Goal: Task Accomplishment & Management: Manage account settings

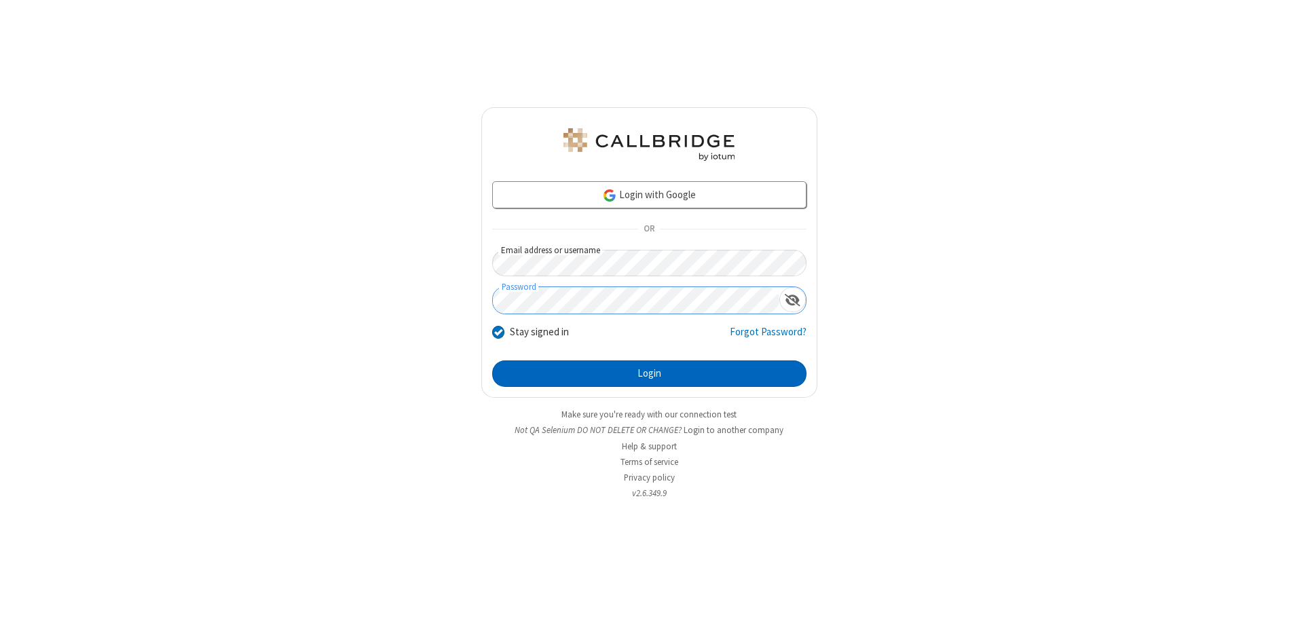
click at [649, 373] on button "Login" at bounding box center [649, 374] width 314 height 27
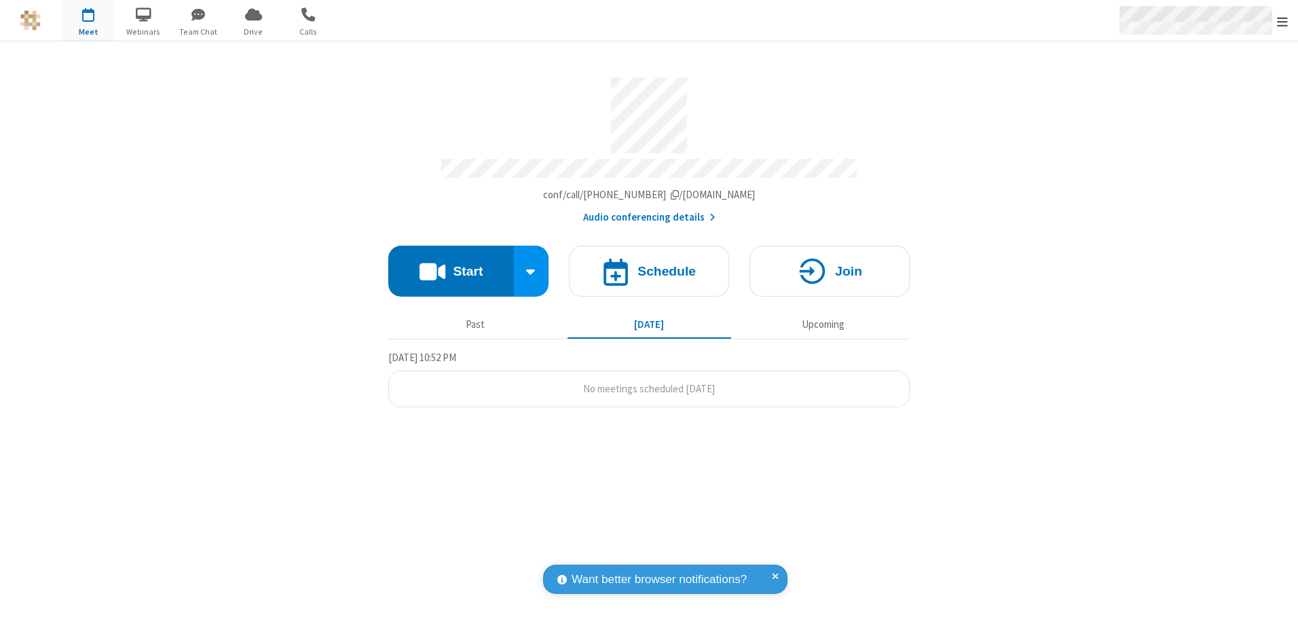
click at [1283, 21] on span "Open menu" at bounding box center [1282, 22] width 11 height 14
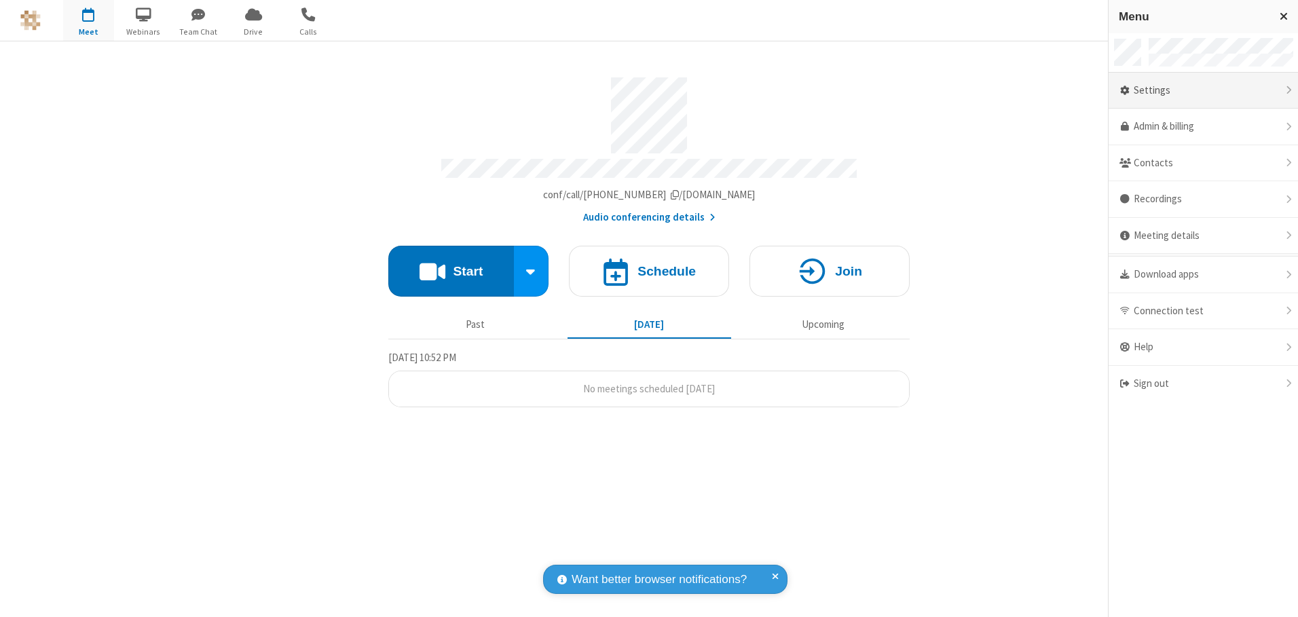
click at [1203, 90] on div "Settings" at bounding box center [1203, 91] width 189 height 37
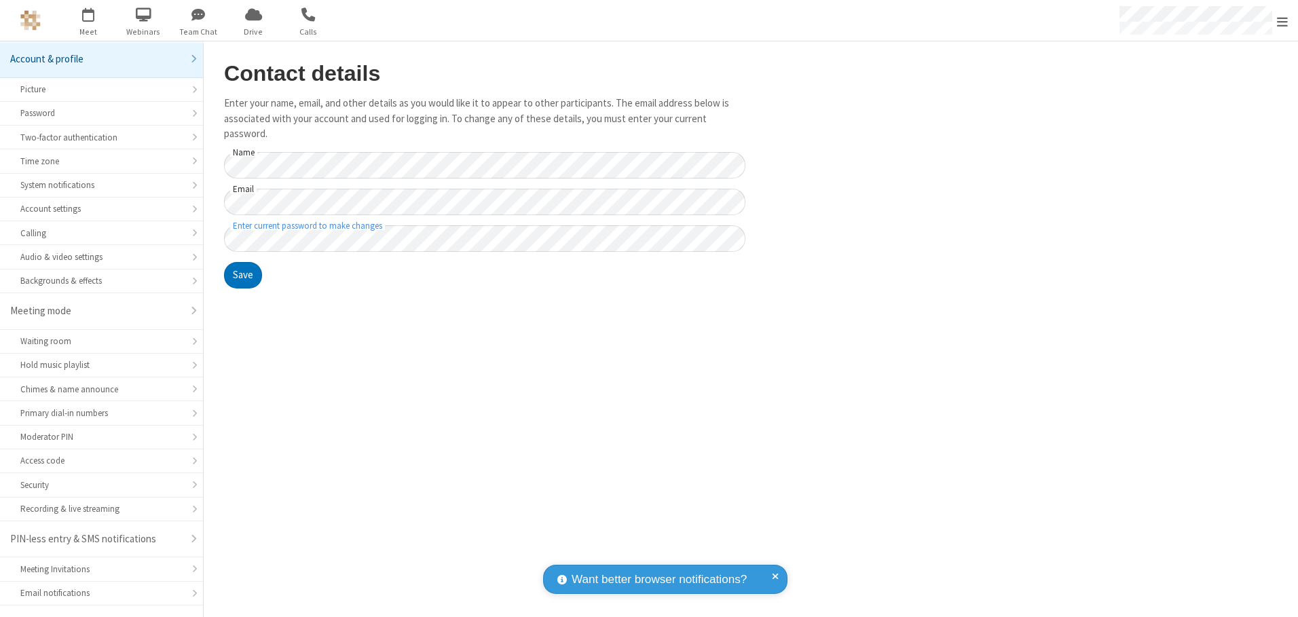
scroll to position [24, 0]
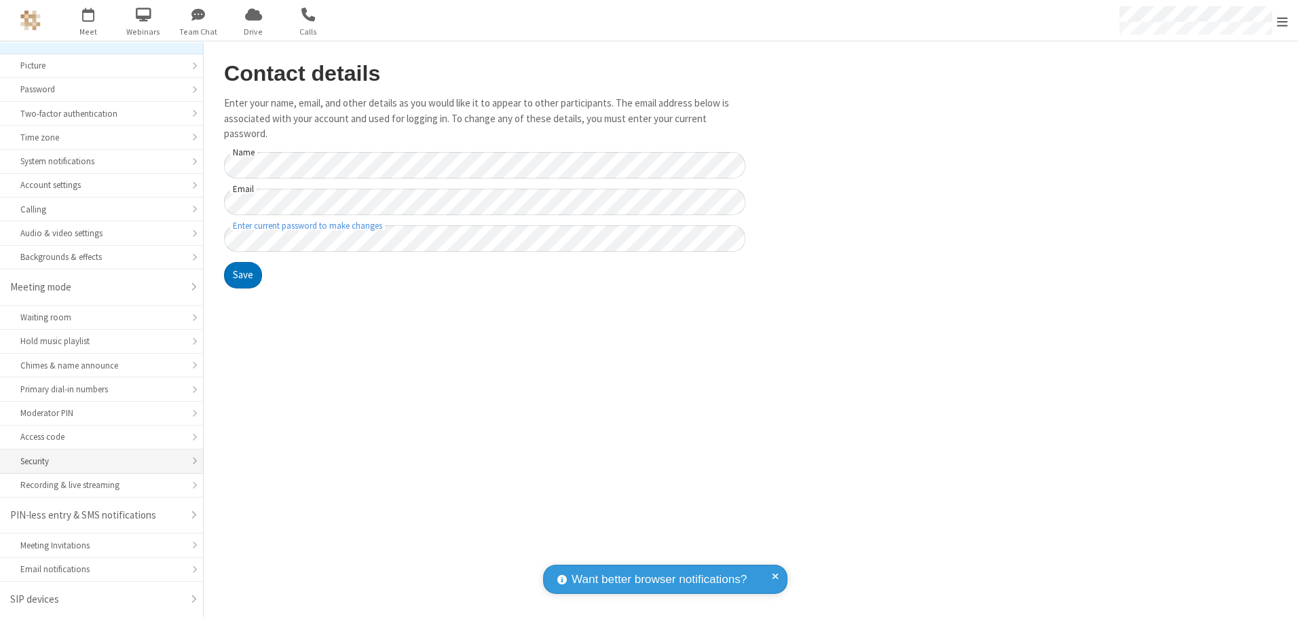
click at [96, 461] on div "Security" at bounding box center [101, 461] width 162 height 13
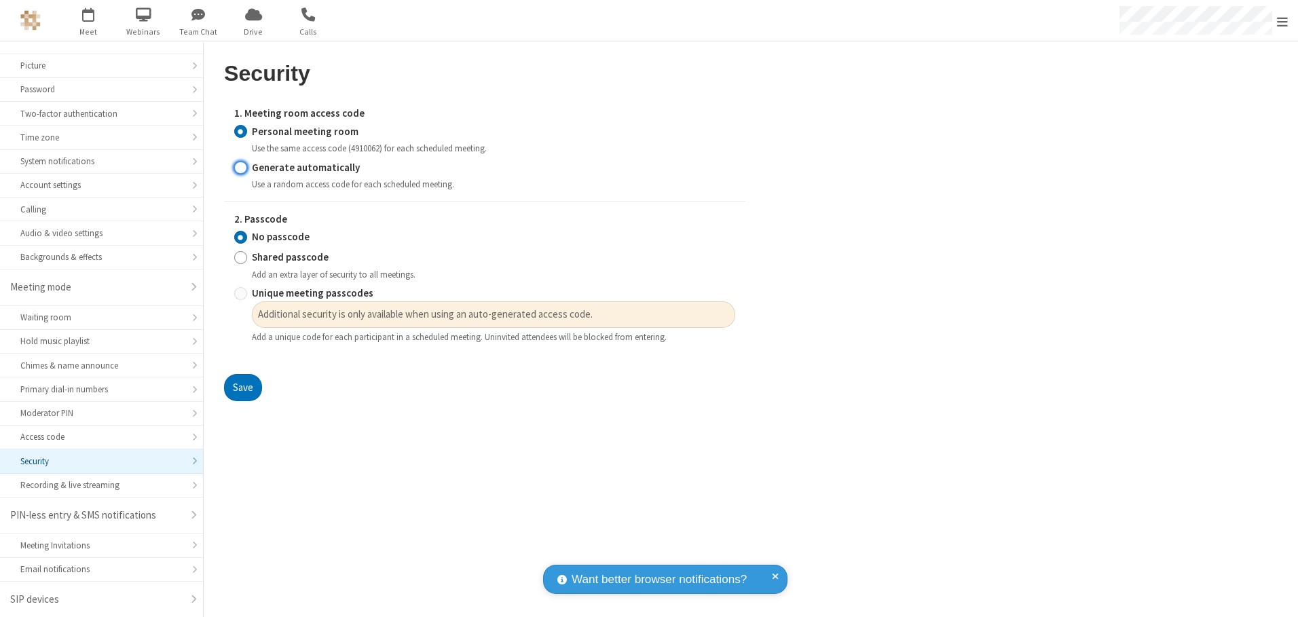
click at [240, 167] on input "Generate automatically" at bounding box center [240, 167] width 13 height 14
radio input "true"
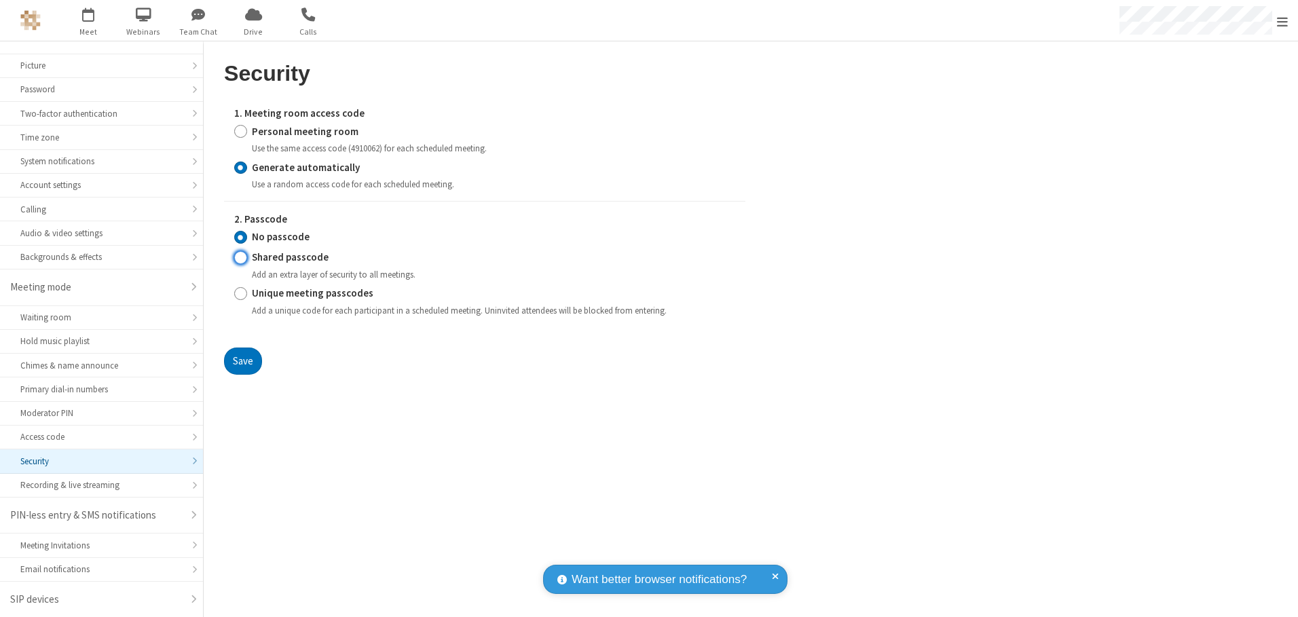
click at [240, 257] on input "Shared passcode" at bounding box center [240, 258] width 13 height 14
radio input "true"
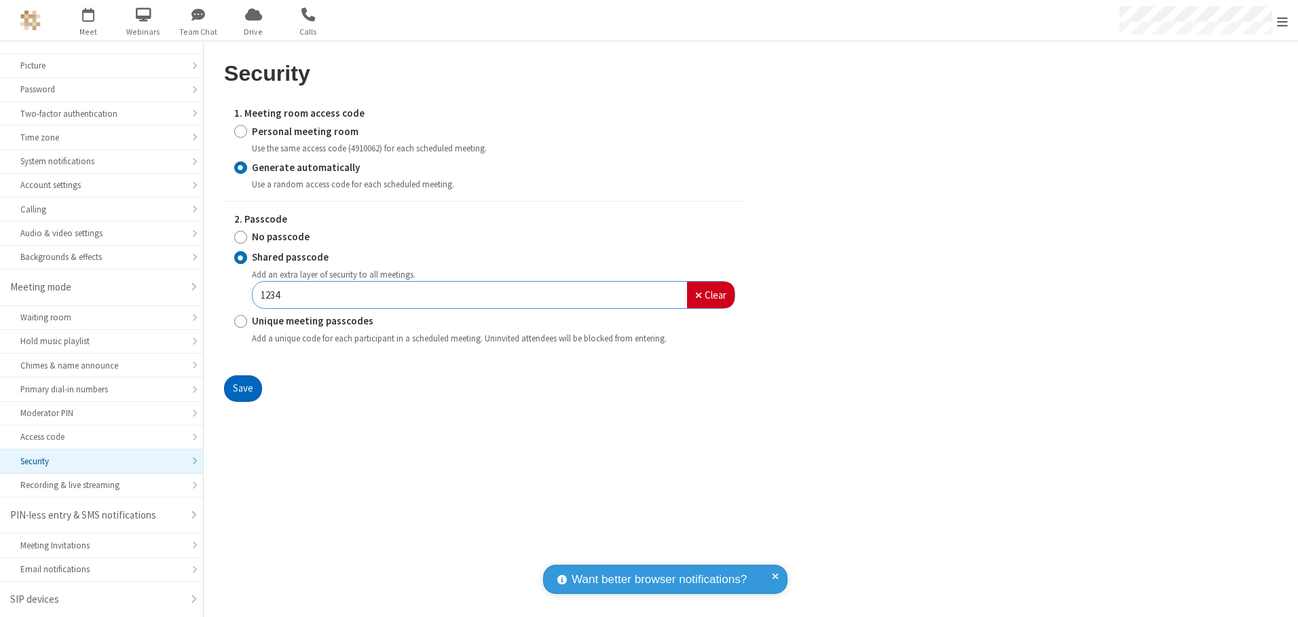
type input "1234"
click at [242, 388] on button "Save" at bounding box center [243, 389] width 38 height 27
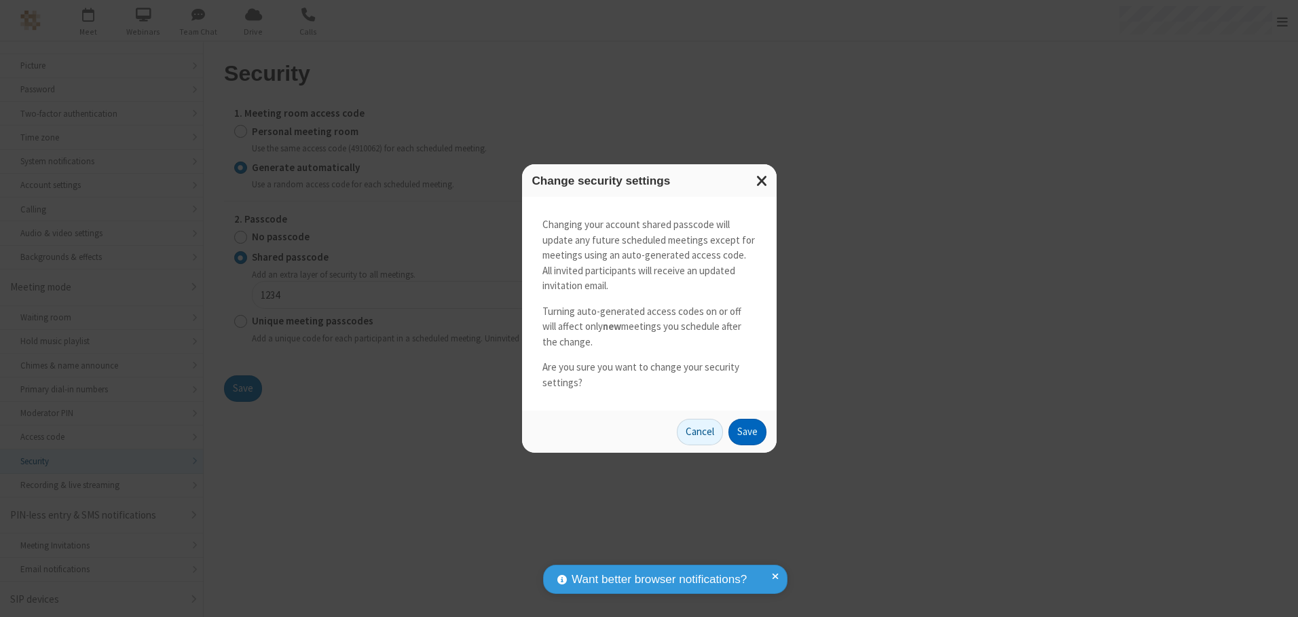
click at [747, 432] on button "Save" at bounding box center [748, 432] width 38 height 27
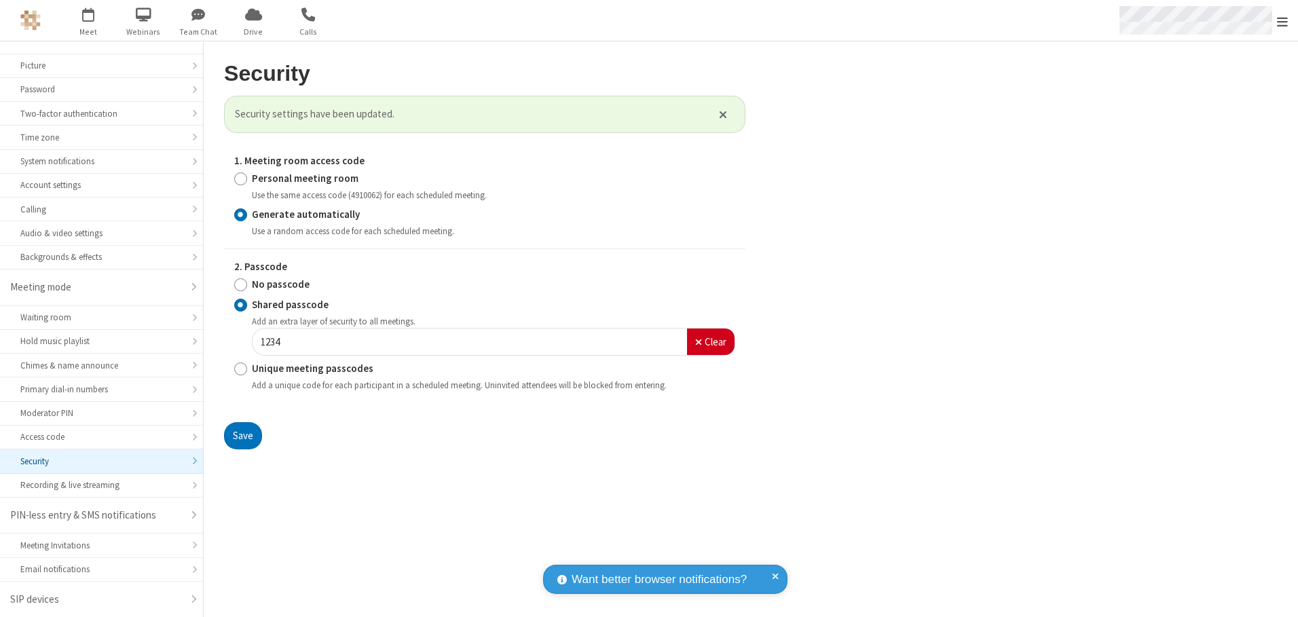
click at [1283, 21] on span "Open menu" at bounding box center [1282, 22] width 11 height 14
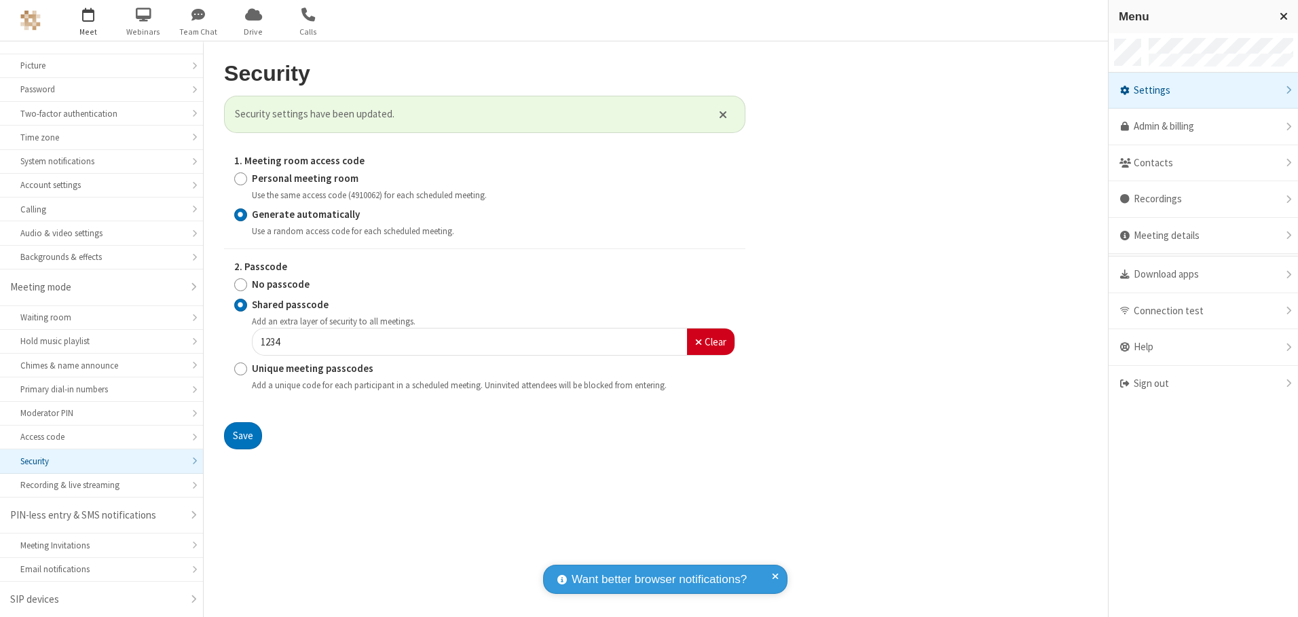
click at [88, 20] on span "button" at bounding box center [88, 14] width 51 height 23
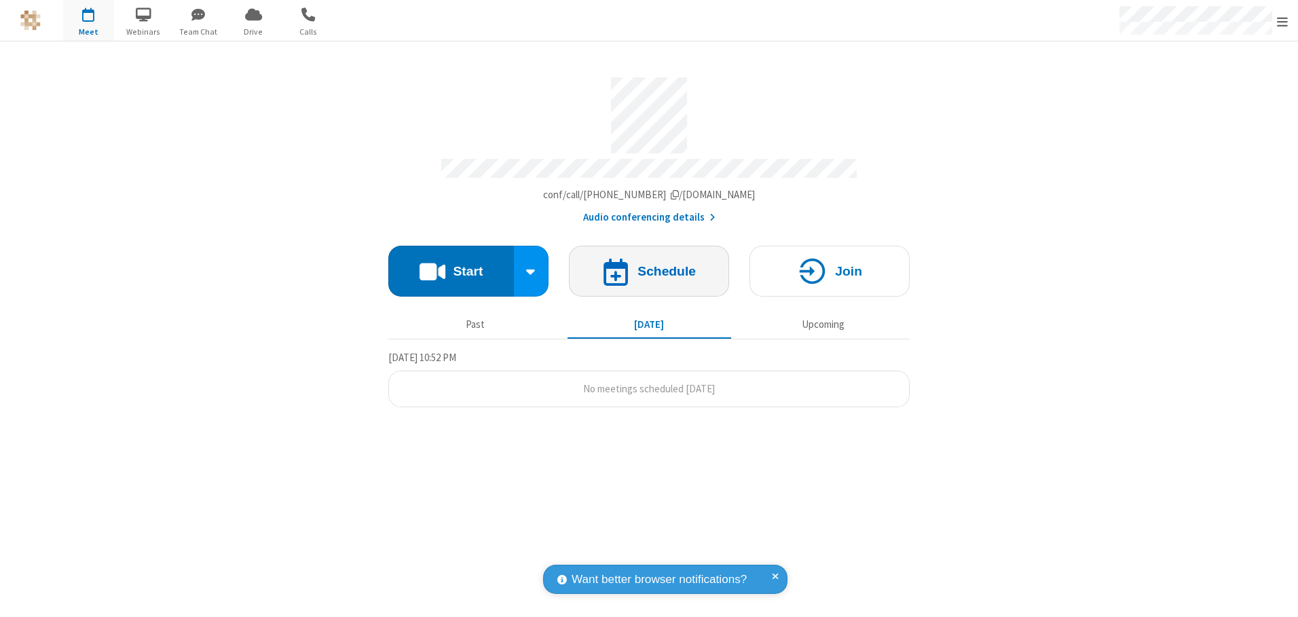
click at [649, 266] on h4 "Schedule" at bounding box center [667, 271] width 58 height 13
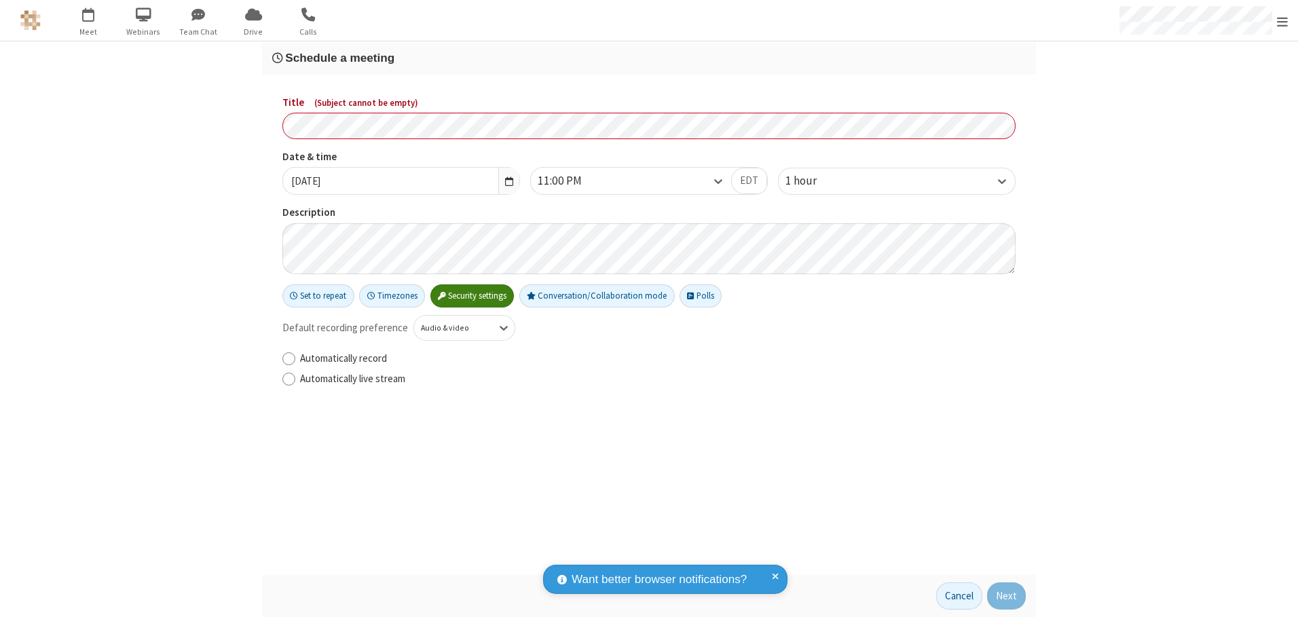
click at [649, 58] on h3 "Schedule a meeting" at bounding box center [649, 58] width 754 height 13
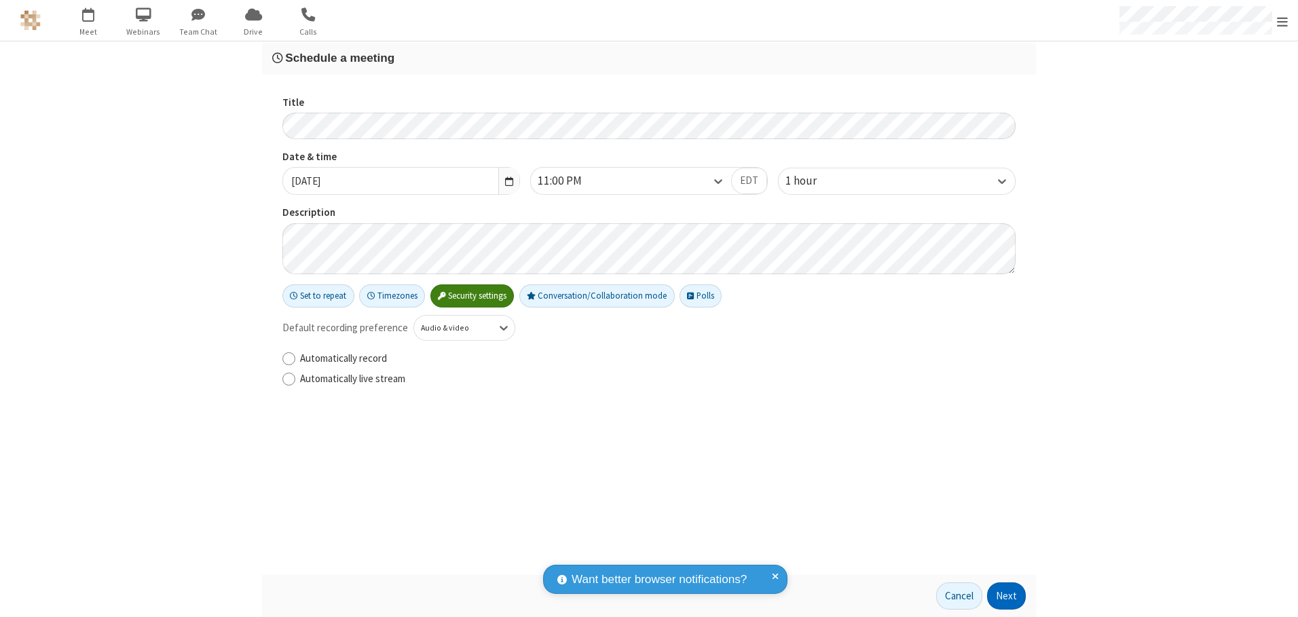
click at [1007, 596] on button "Next" at bounding box center [1006, 596] width 39 height 27
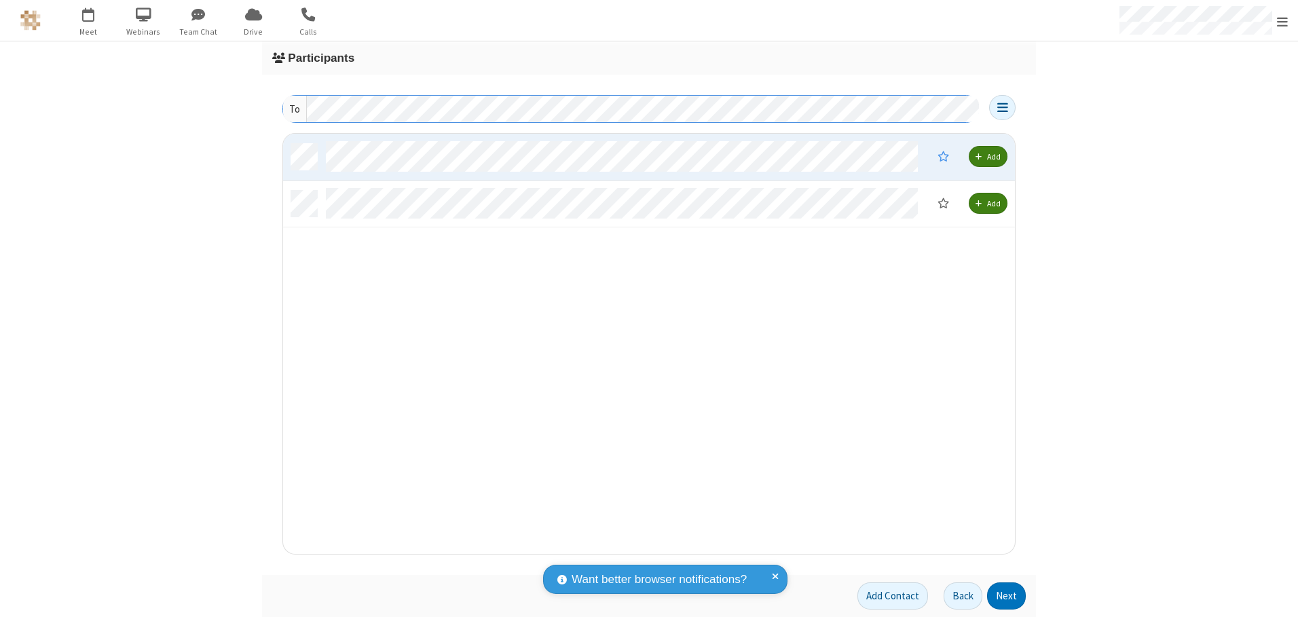
scroll to position [410, 722]
click at [1007, 596] on button "Next" at bounding box center [1006, 596] width 39 height 27
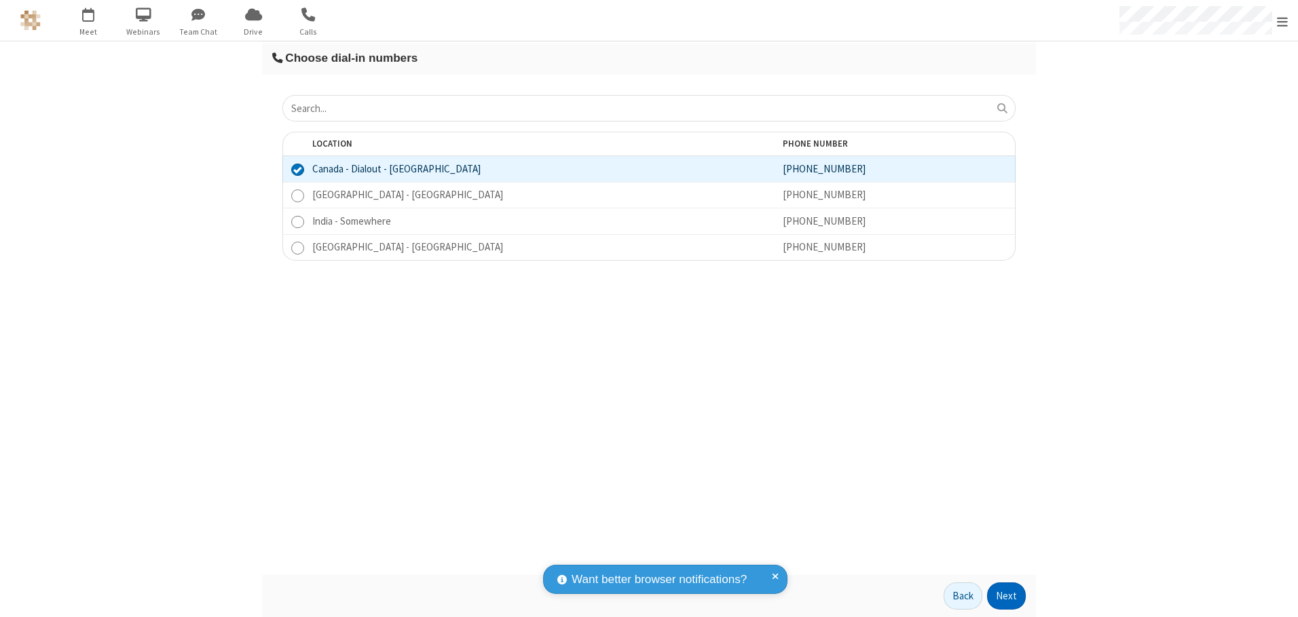
click at [1007, 596] on button "Next" at bounding box center [1006, 596] width 39 height 27
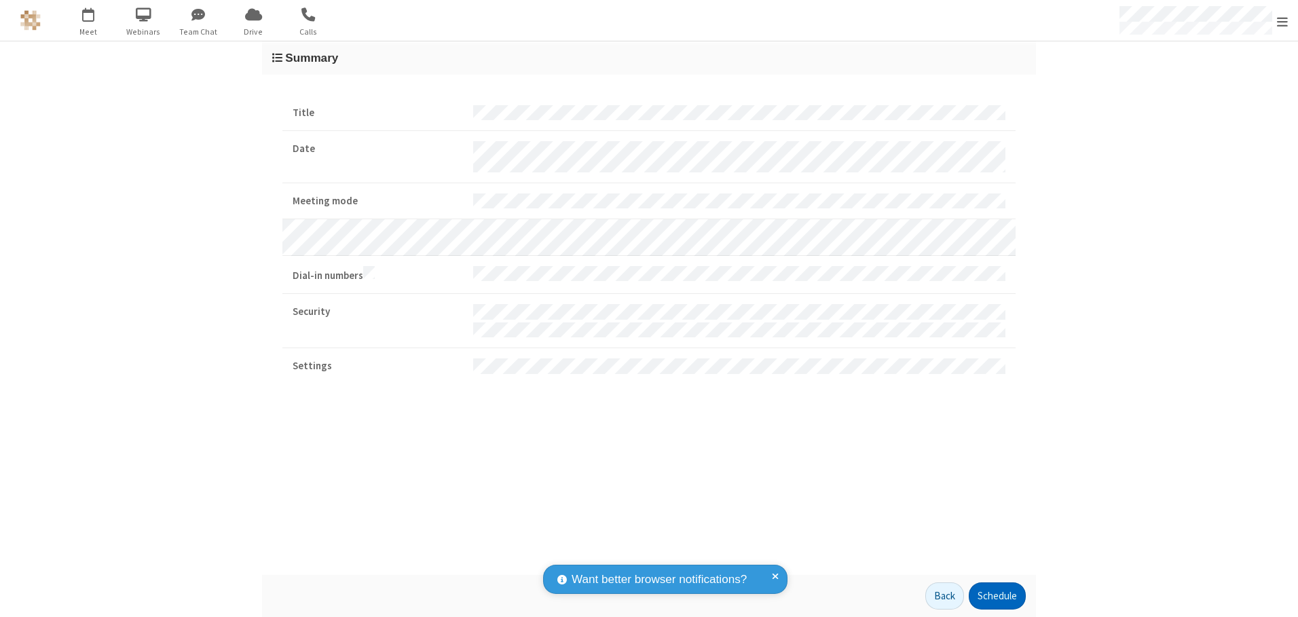
click at [997, 596] on button "Schedule" at bounding box center [997, 596] width 57 height 27
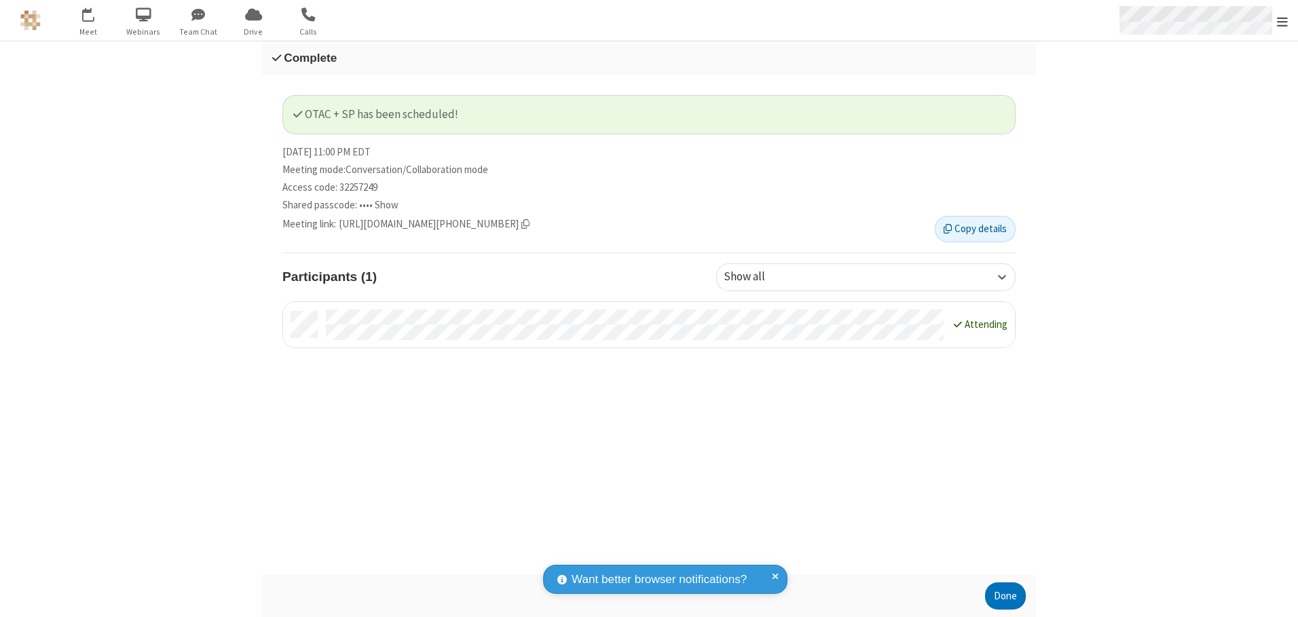
click at [1283, 20] on span "Open menu" at bounding box center [1282, 22] width 11 height 14
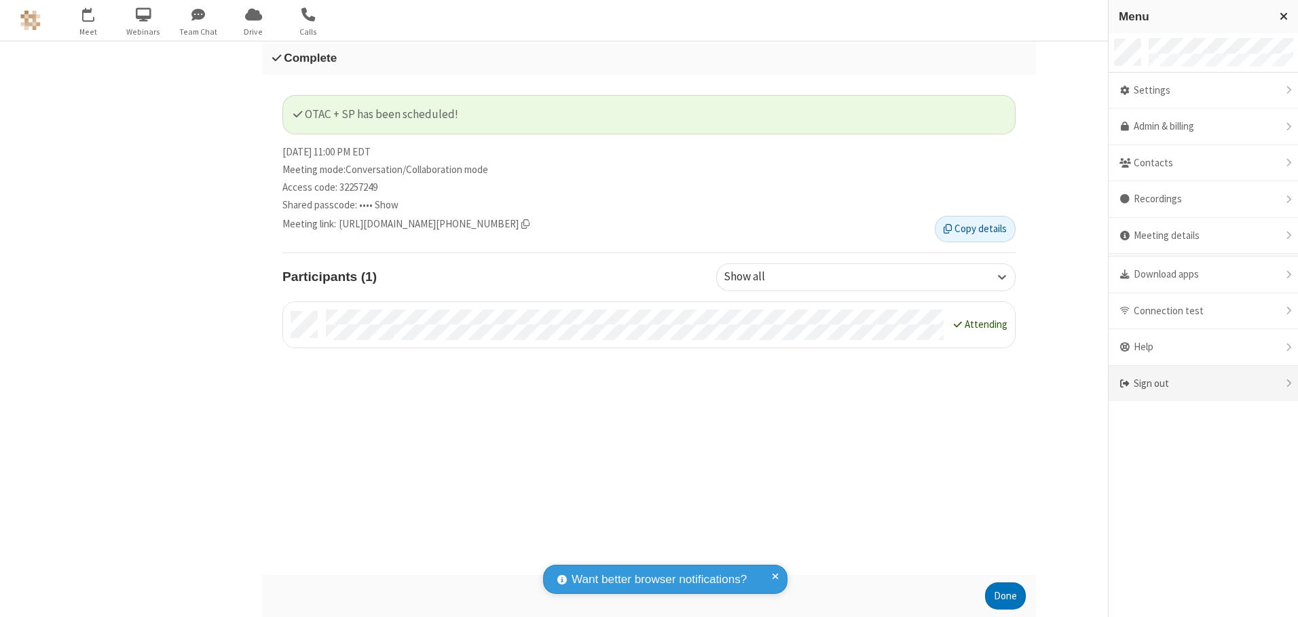
click at [1203, 384] on div "Sign out" at bounding box center [1203, 384] width 189 height 36
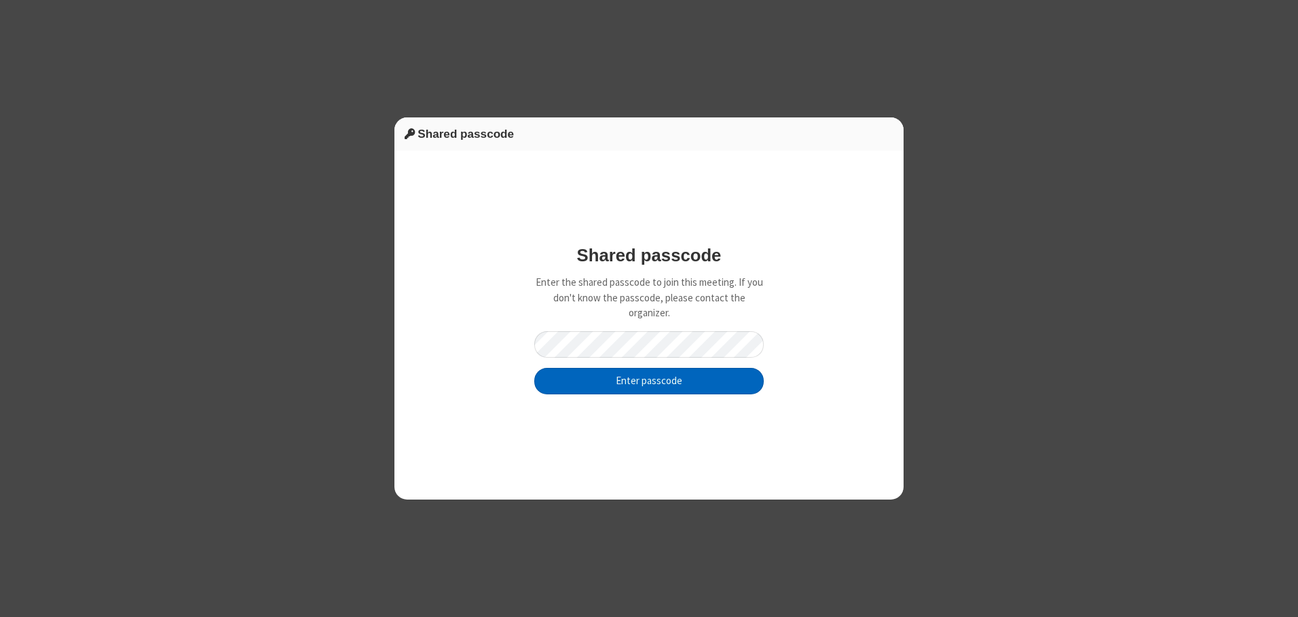
click at [649, 381] on button "Enter passcode" at bounding box center [649, 381] width 230 height 27
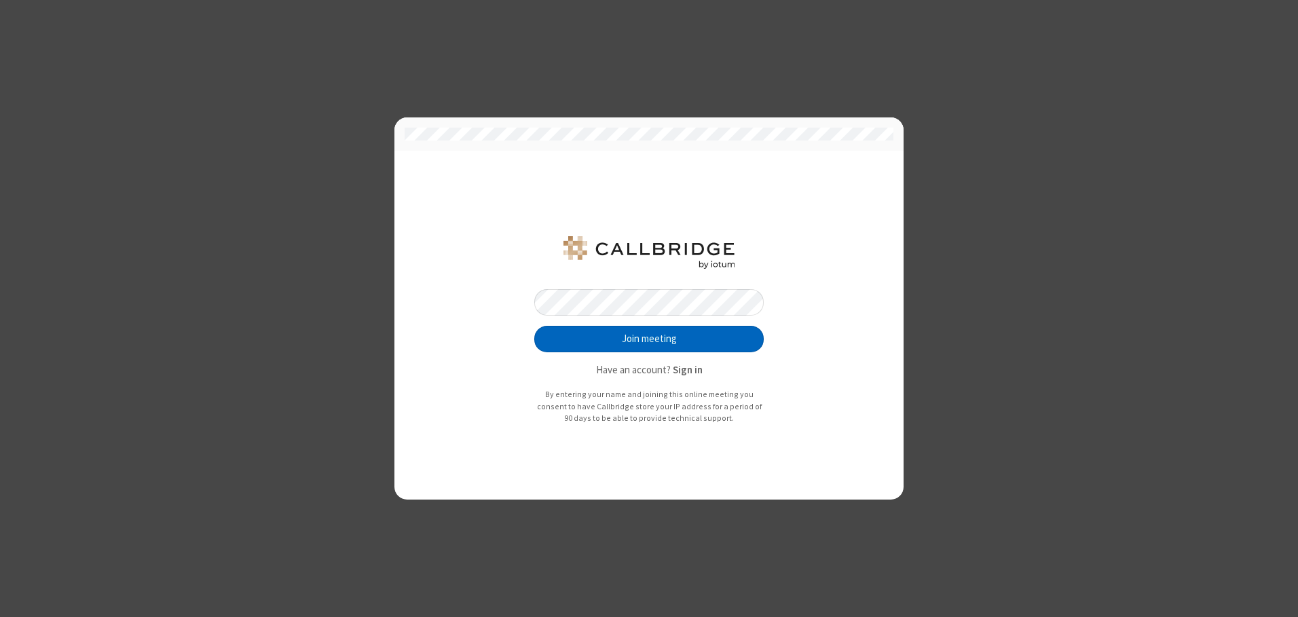
click at [649, 339] on button "Join meeting" at bounding box center [649, 339] width 230 height 27
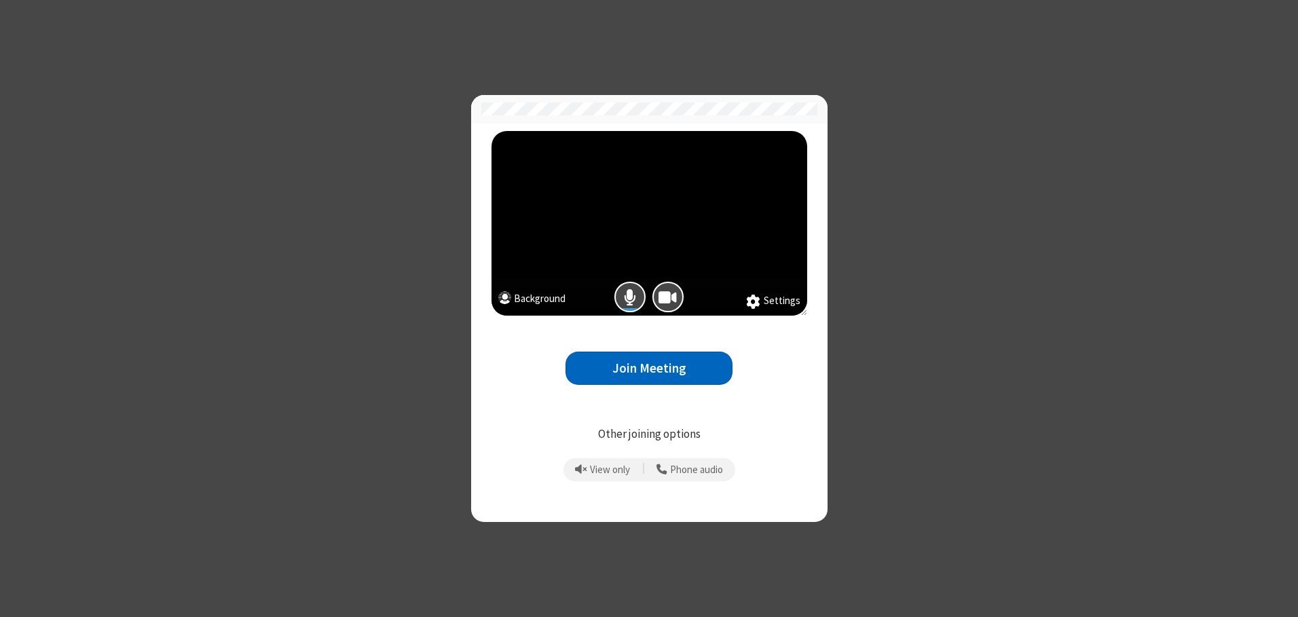
click at [649, 368] on button "Join Meeting" at bounding box center [649, 368] width 167 height 33
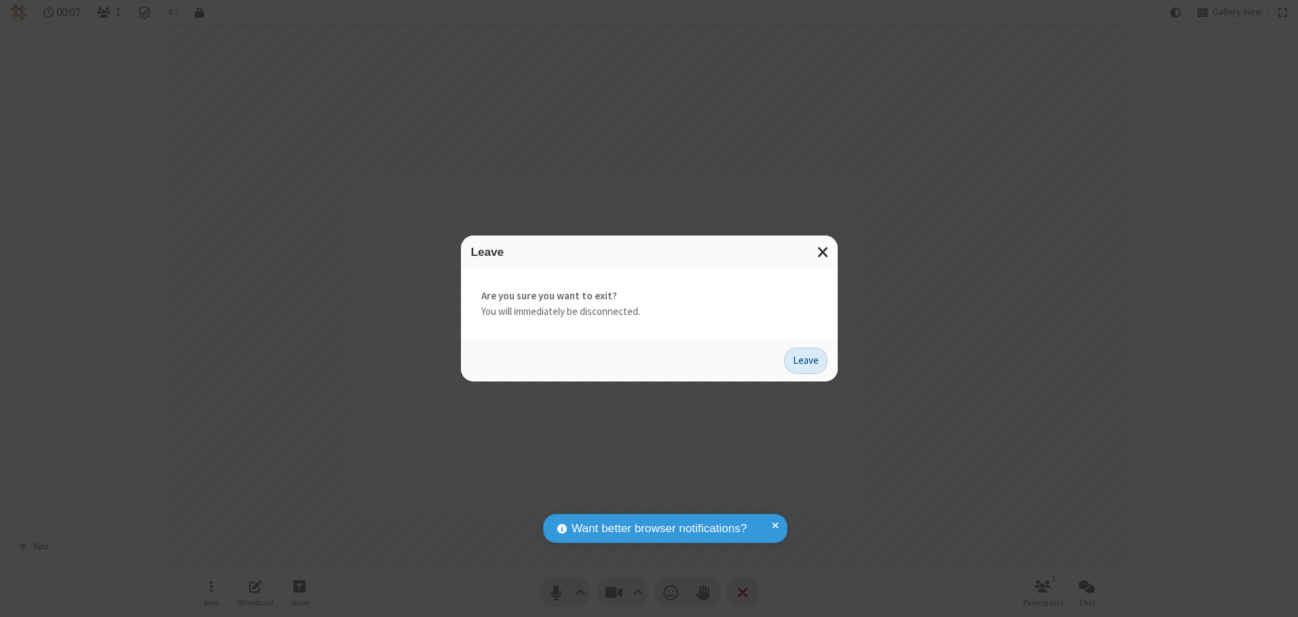
click at [806, 361] on button "Leave" at bounding box center [805, 361] width 43 height 27
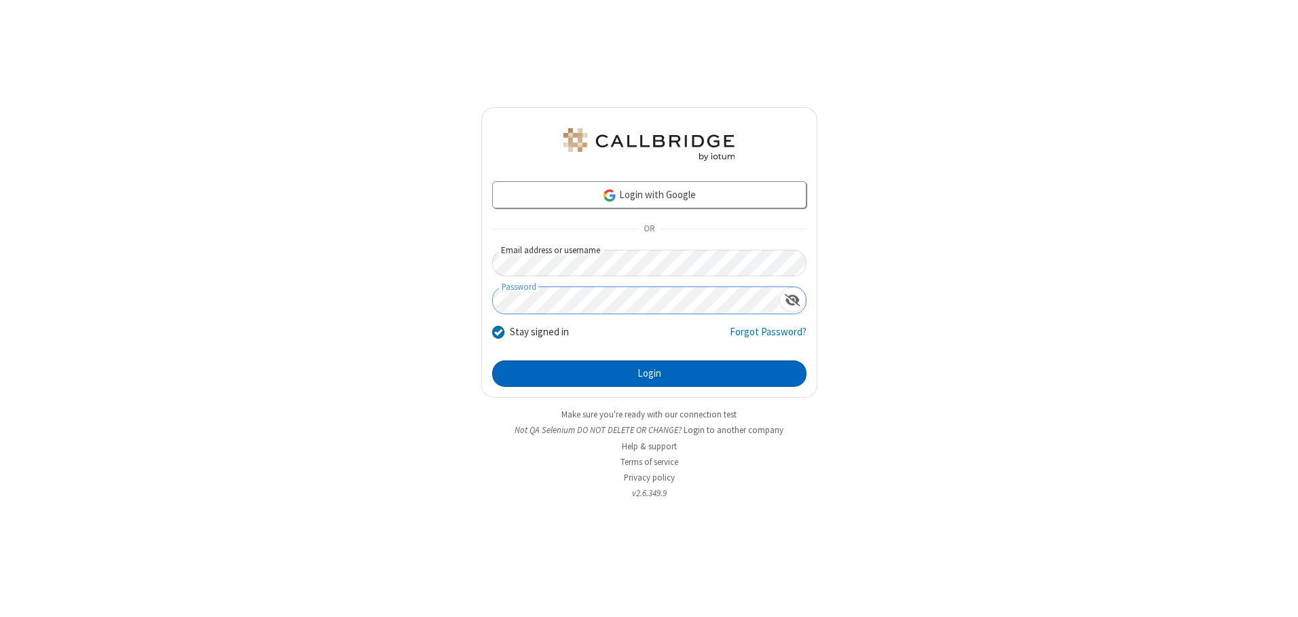
click at [649, 373] on button "Login" at bounding box center [649, 374] width 314 height 27
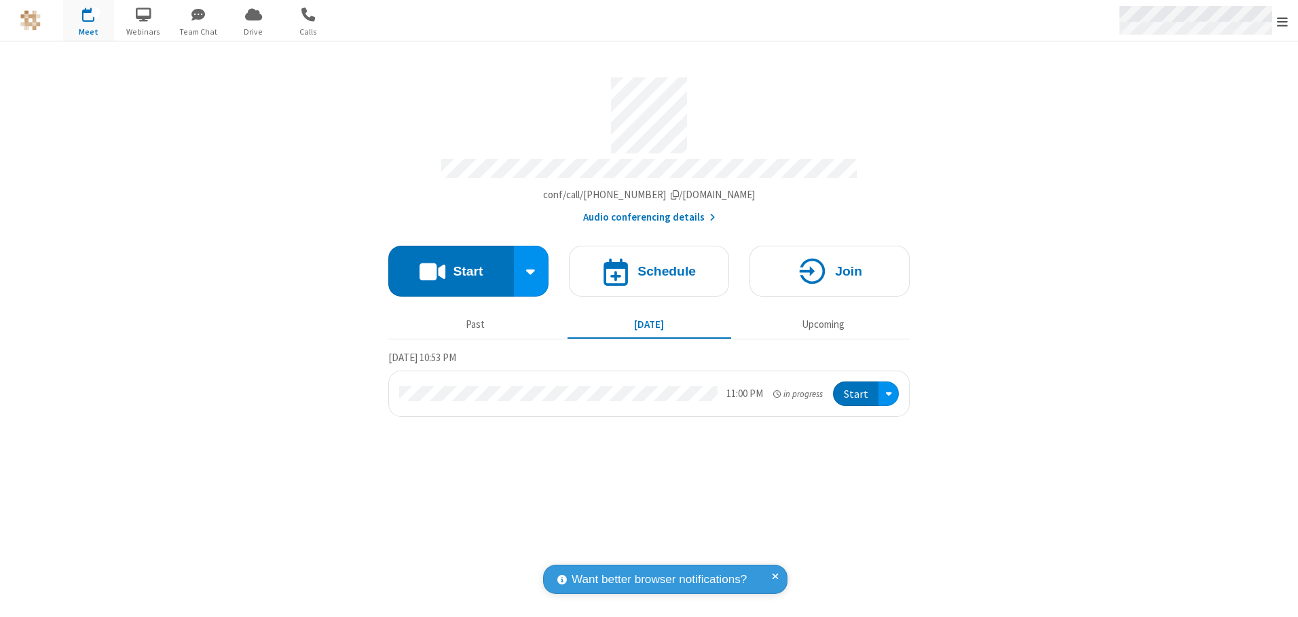
click at [1283, 21] on span "Open menu" at bounding box center [1282, 22] width 11 height 14
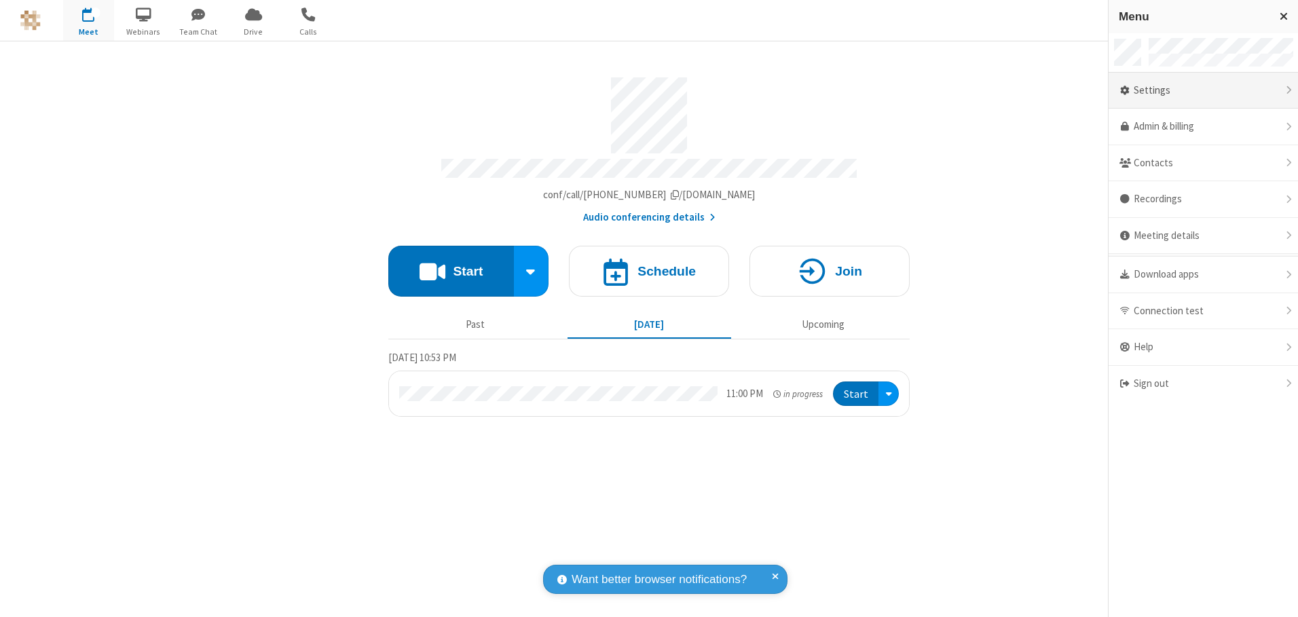
click at [1203, 90] on div "Settings" at bounding box center [1203, 91] width 189 height 37
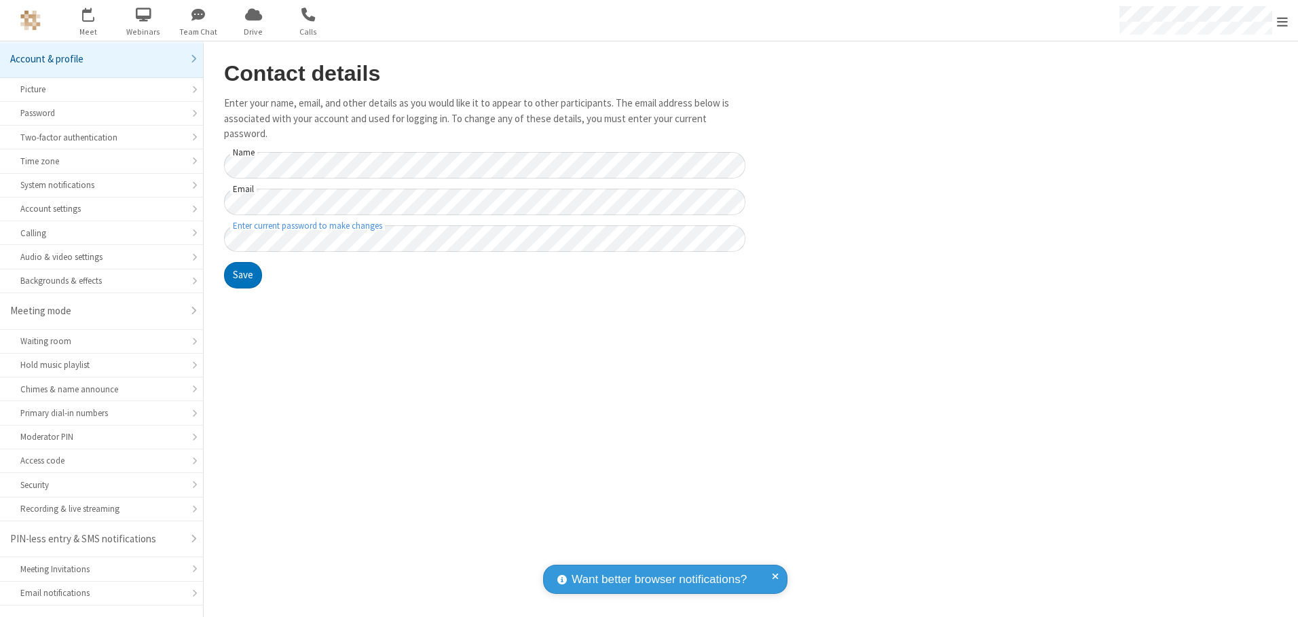
scroll to position [24, 0]
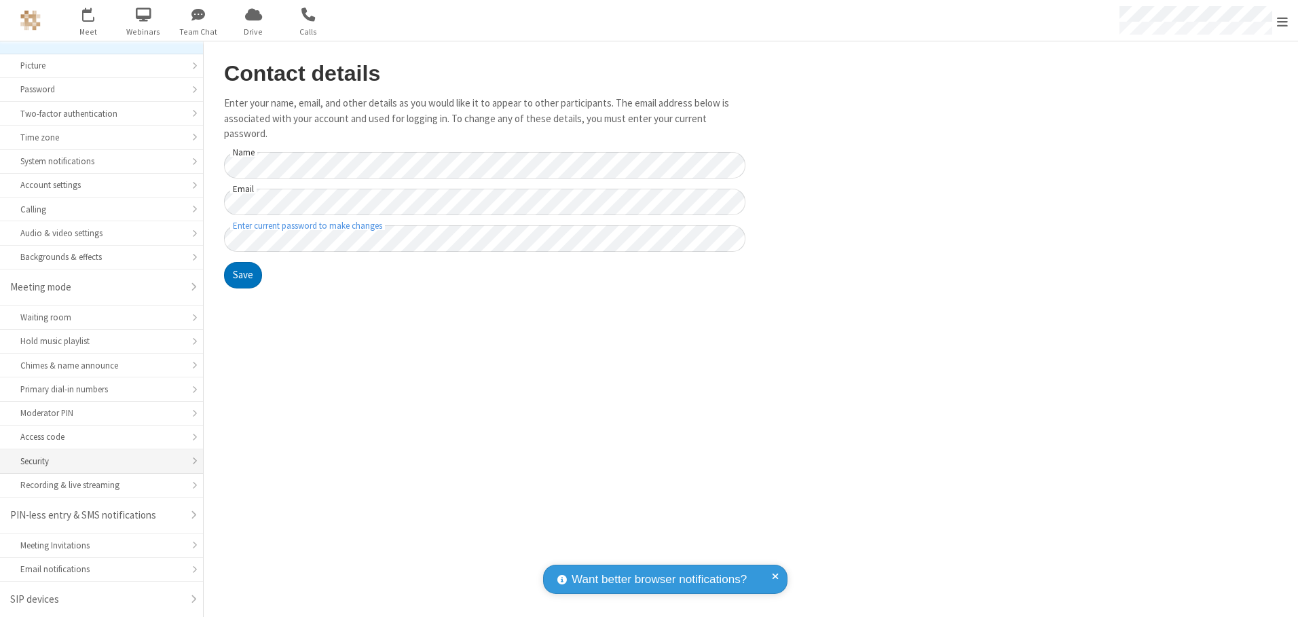
click at [96, 461] on div "Security" at bounding box center [101, 461] width 162 height 13
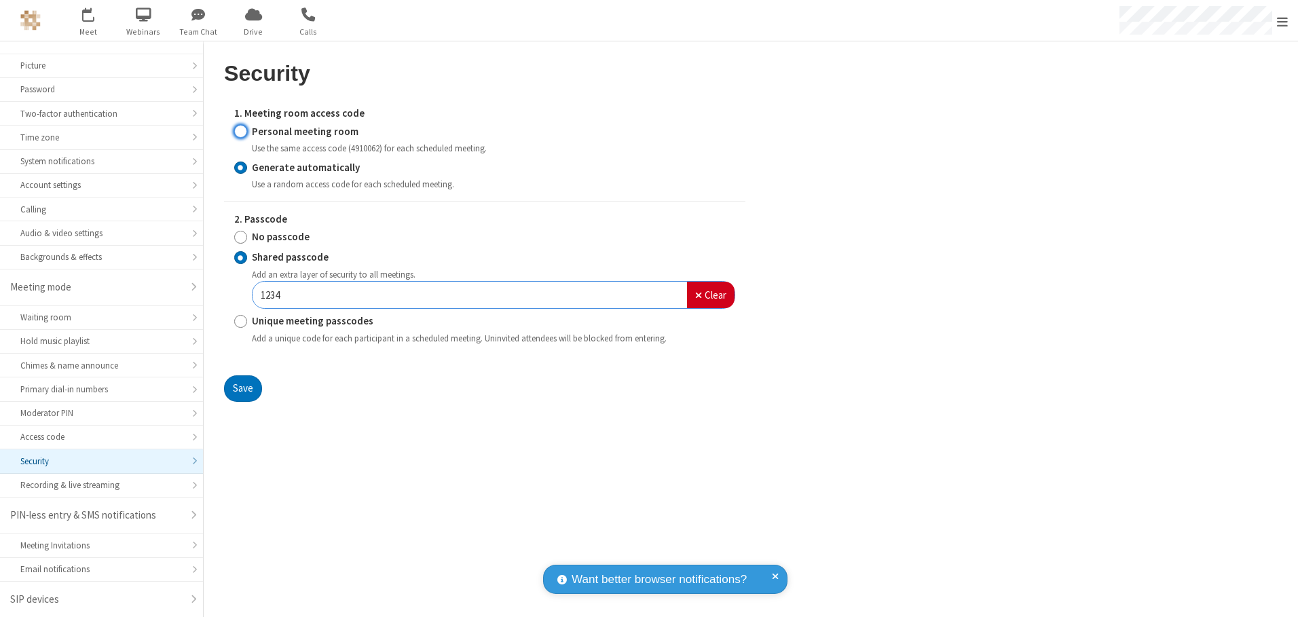
click at [240, 131] on input "Personal meeting room" at bounding box center [240, 131] width 13 height 14
radio input "true"
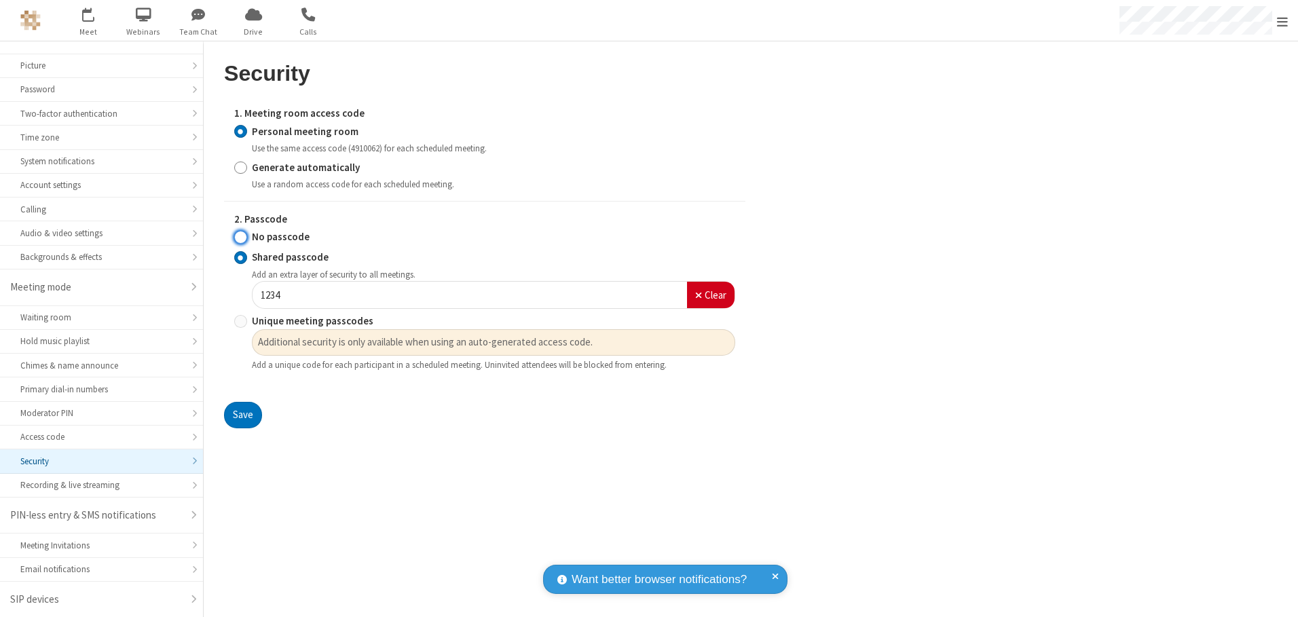
click at [240, 237] on input "No passcode" at bounding box center [240, 237] width 13 height 14
radio input "true"
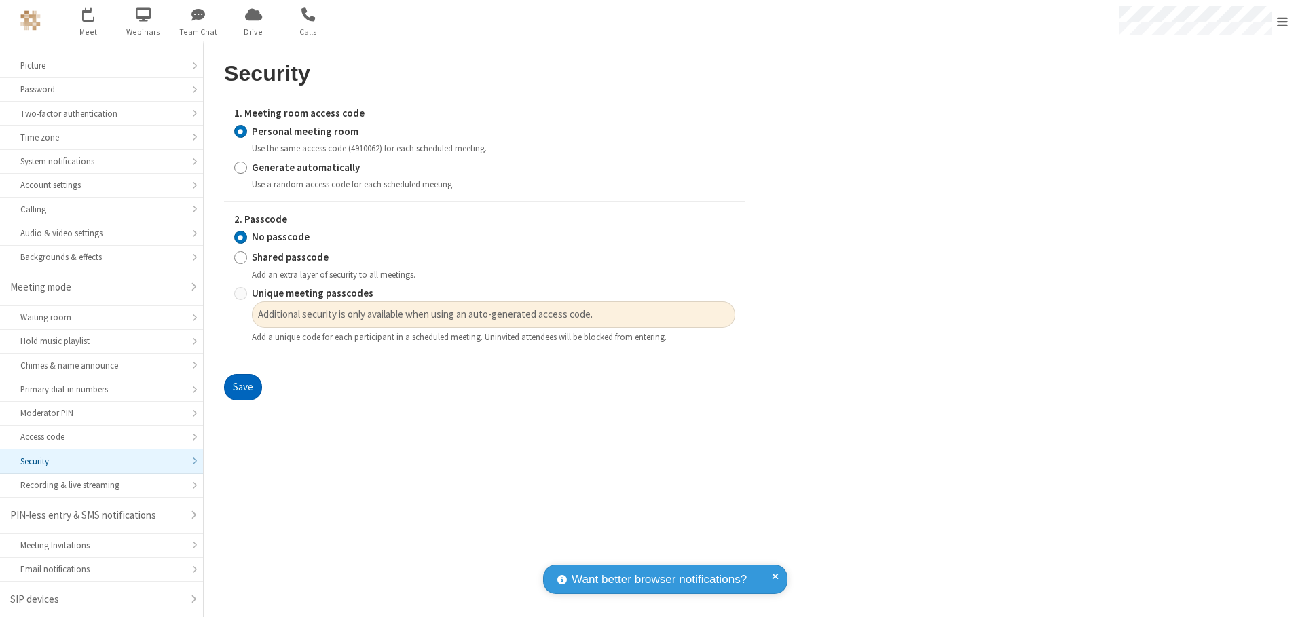
click at [242, 388] on button "Save" at bounding box center [243, 387] width 38 height 27
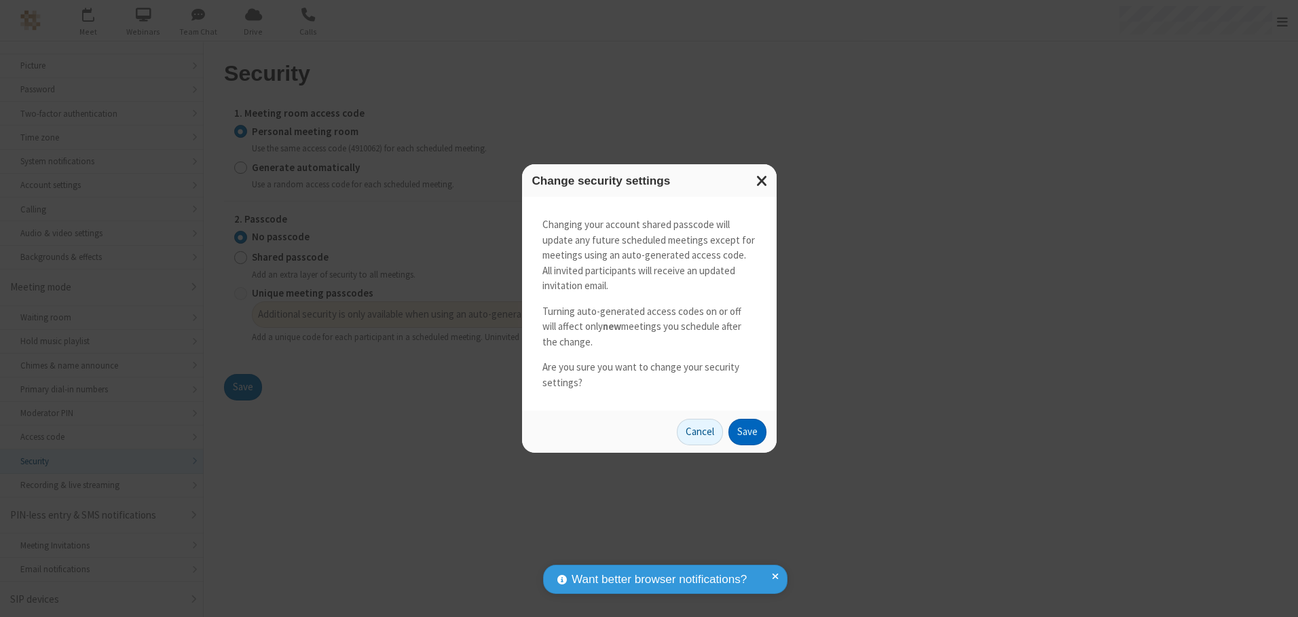
click at [747, 432] on button "Save" at bounding box center [748, 432] width 38 height 27
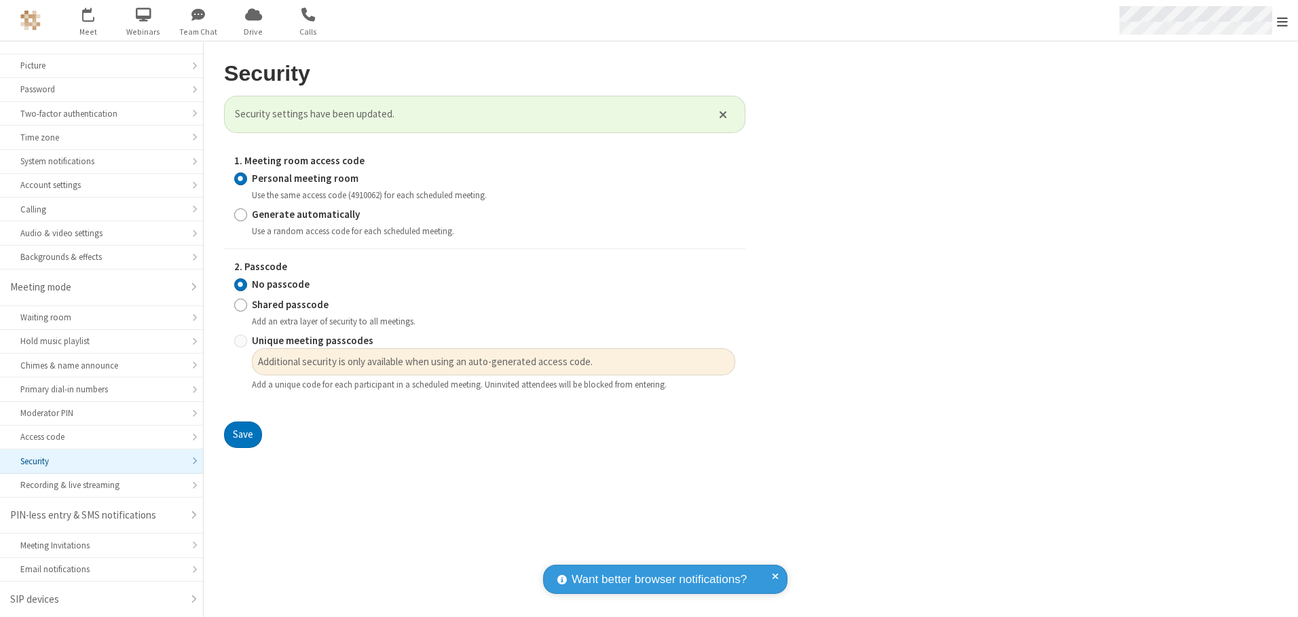
click at [1283, 20] on span "Open menu" at bounding box center [1282, 22] width 11 height 14
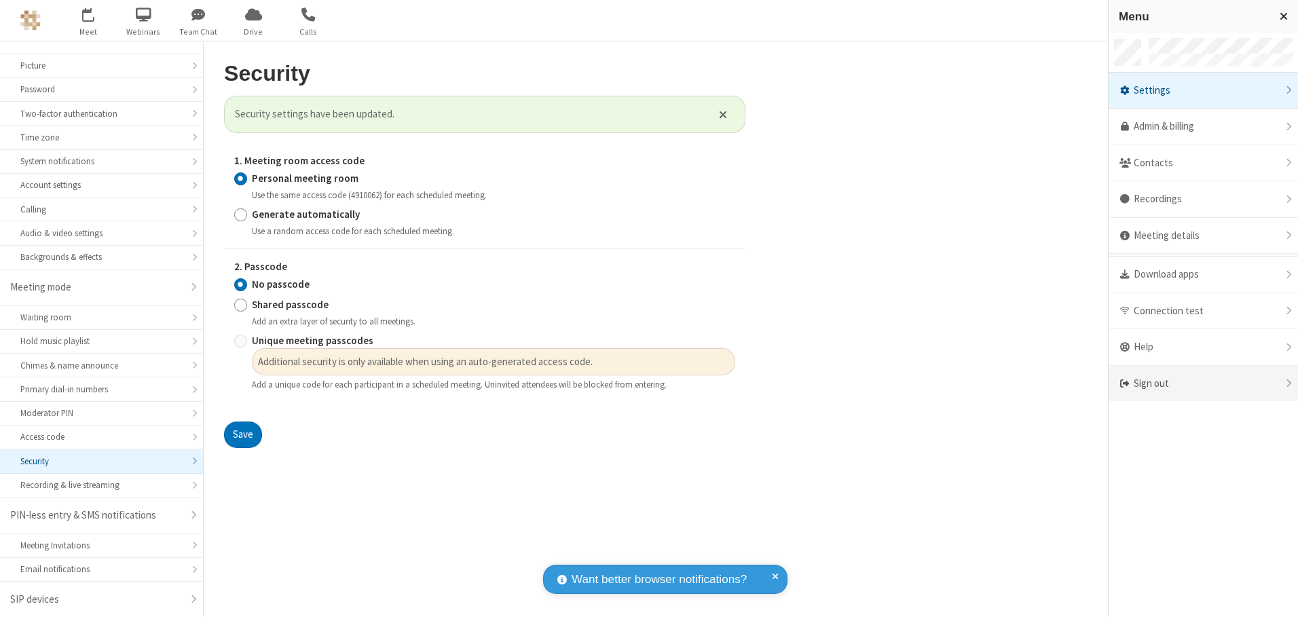
click at [1203, 384] on div "Sign out" at bounding box center [1203, 384] width 189 height 36
